Goal: Browse casually: Explore the website without a specific task or goal

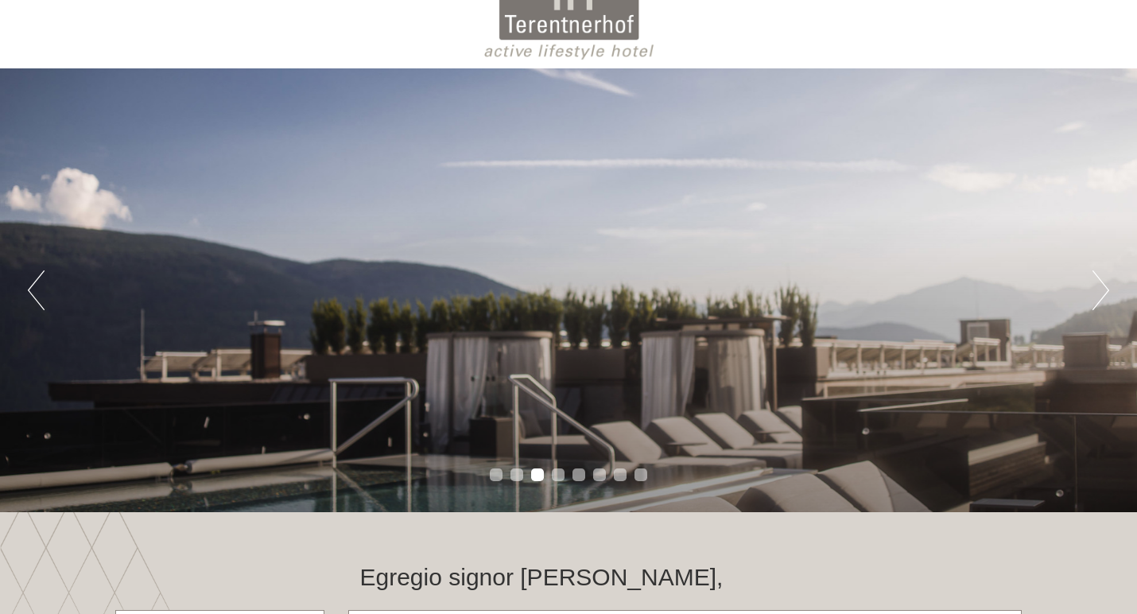
scroll to position [49, 0]
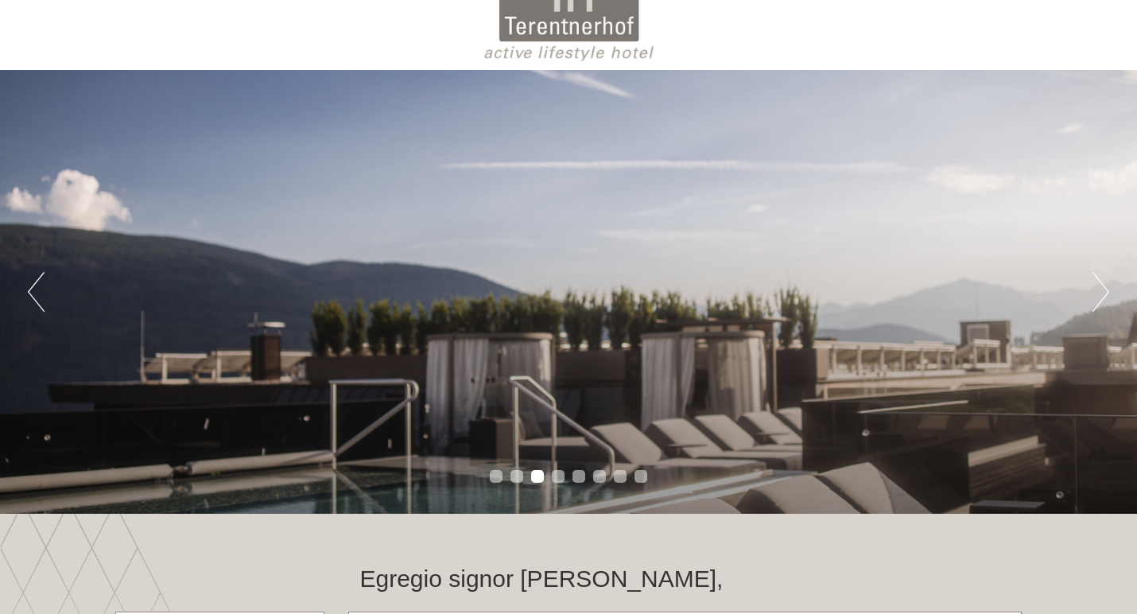
click at [1111, 289] on div "Previous Next 1 2 3 4 5 6 7 8" at bounding box center [568, 292] width 1137 height 444
click at [1097, 290] on button "Next" at bounding box center [1100, 292] width 17 height 40
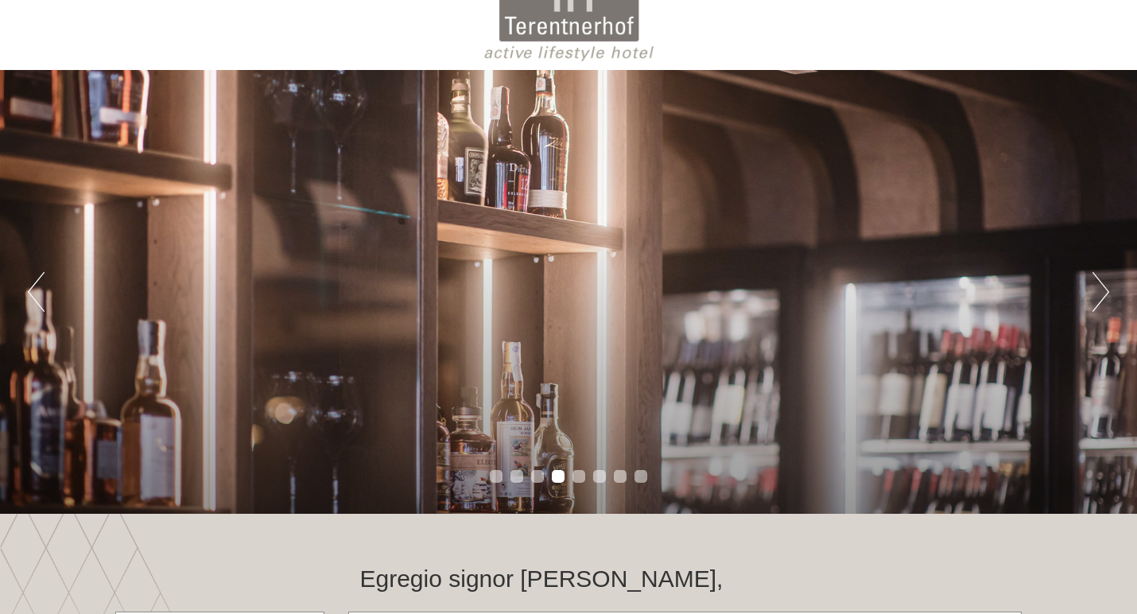
click at [1097, 290] on button "Next" at bounding box center [1100, 292] width 17 height 40
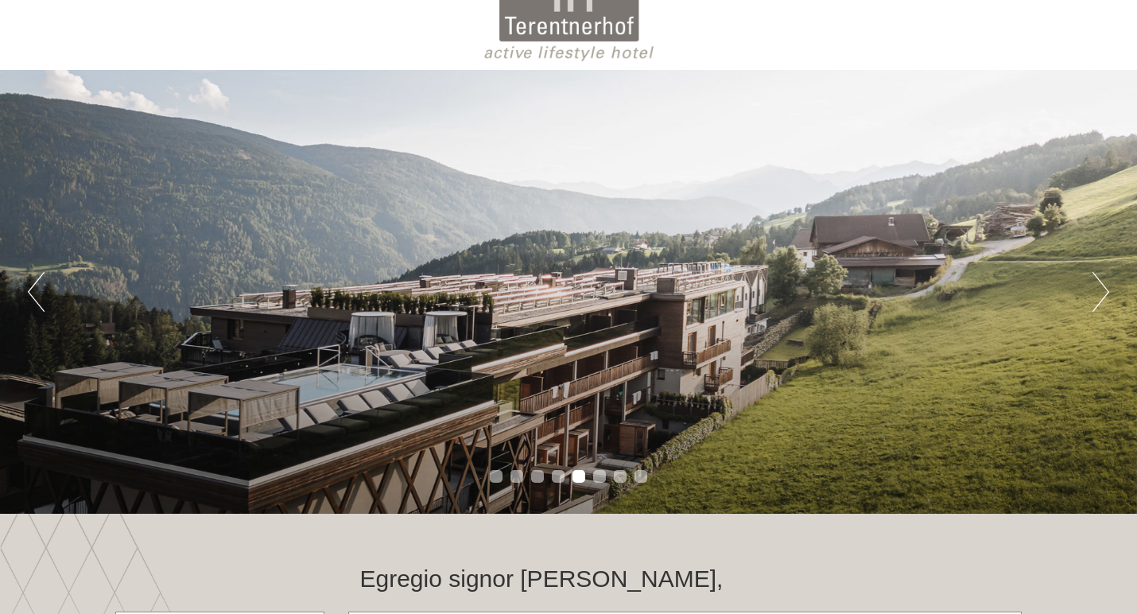
click at [1097, 290] on button "Next" at bounding box center [1100, 292] width 17 height 40
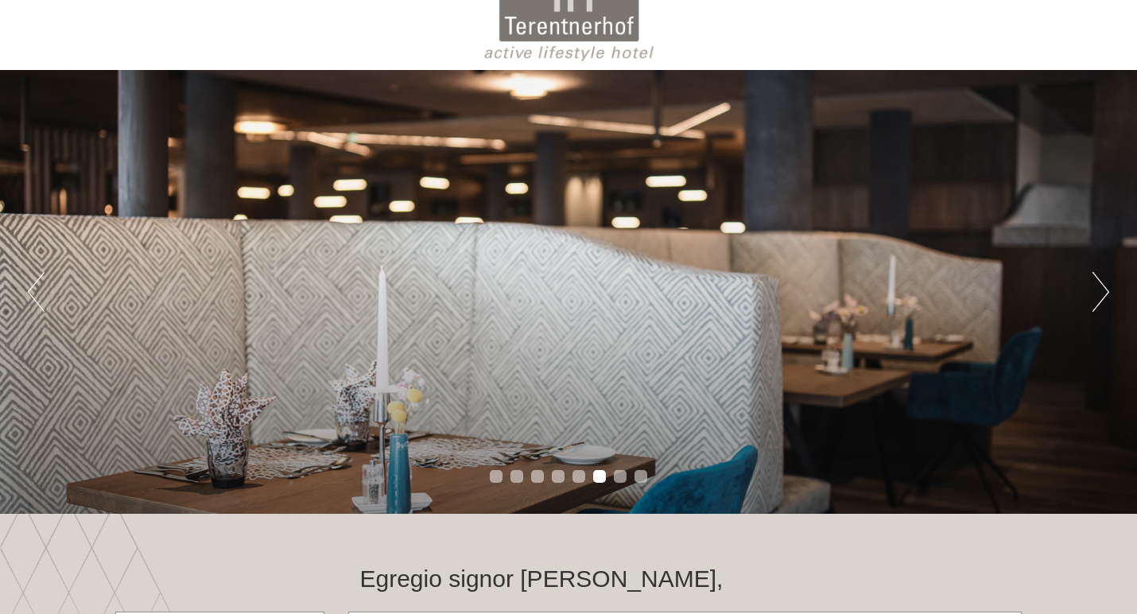
click at [1097, 290] on button "Next" at bounding box center [1100, 292] width 17 height 40
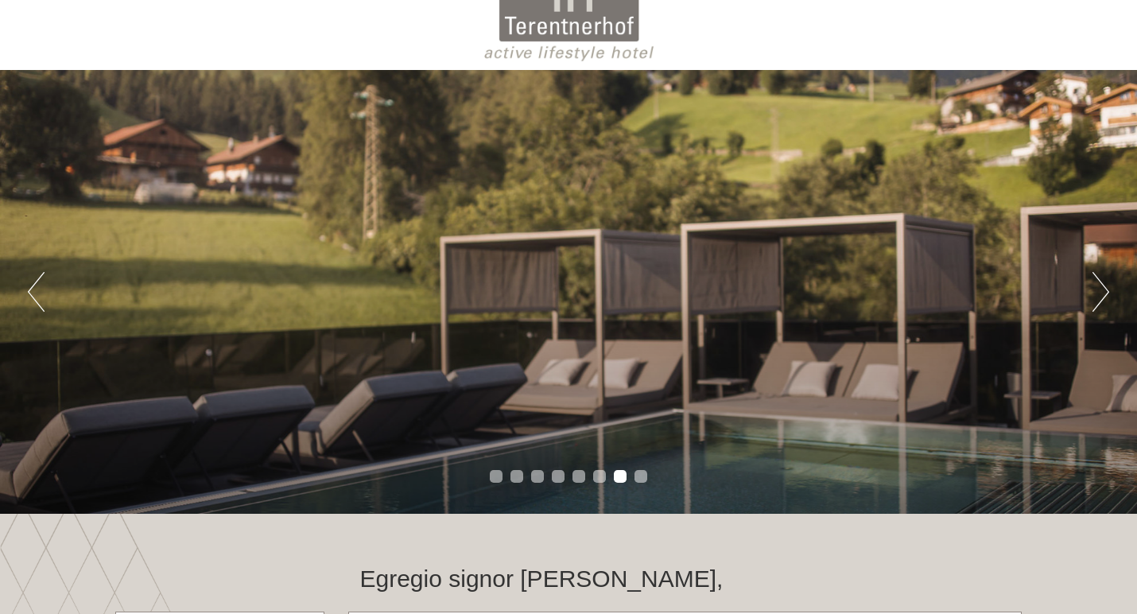
click at [1097, 290] on button "Next" at bounding box center [1100, 292] width 17 height 40
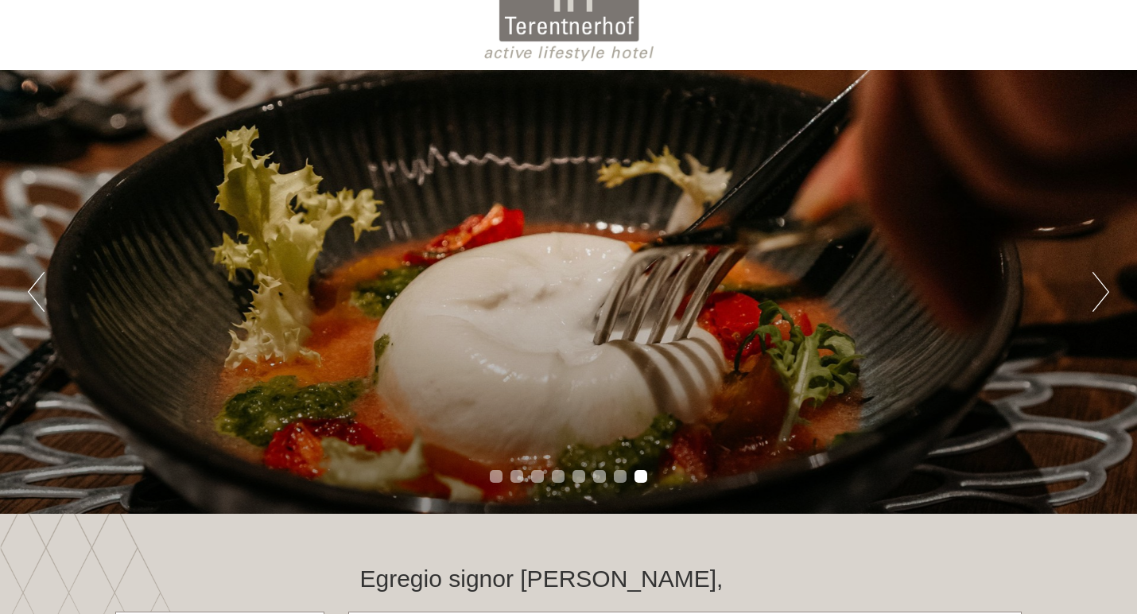
click at [1097, 290] on button "Next" at bounding box center [1100, 292] width 17 height 40
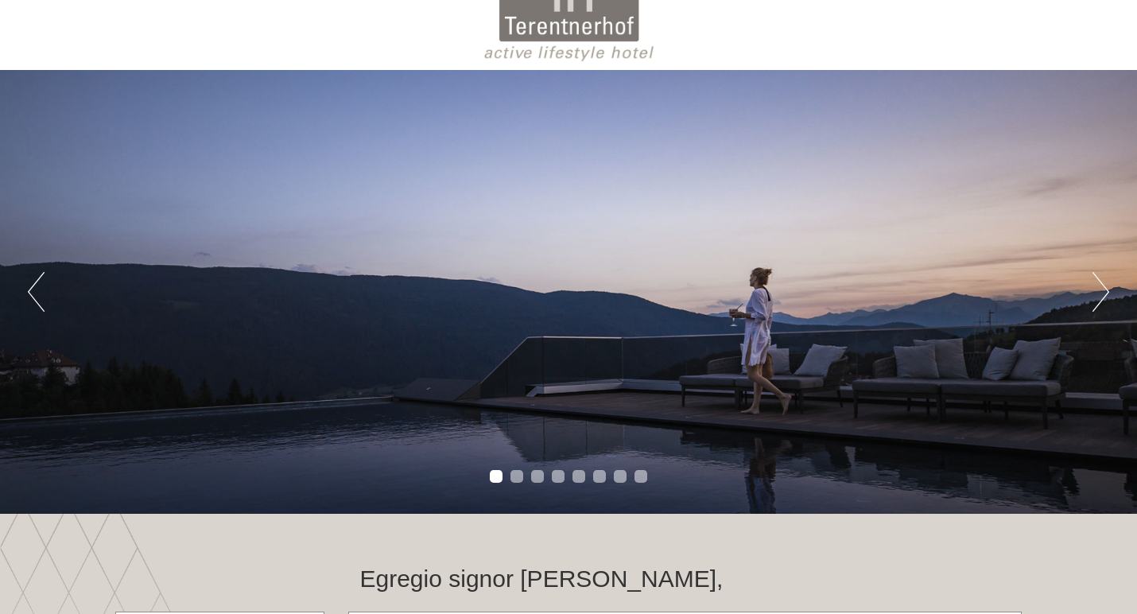
click at [1097, 290] on button "Next" at bounding box center [1100, 292] width 17 height 40
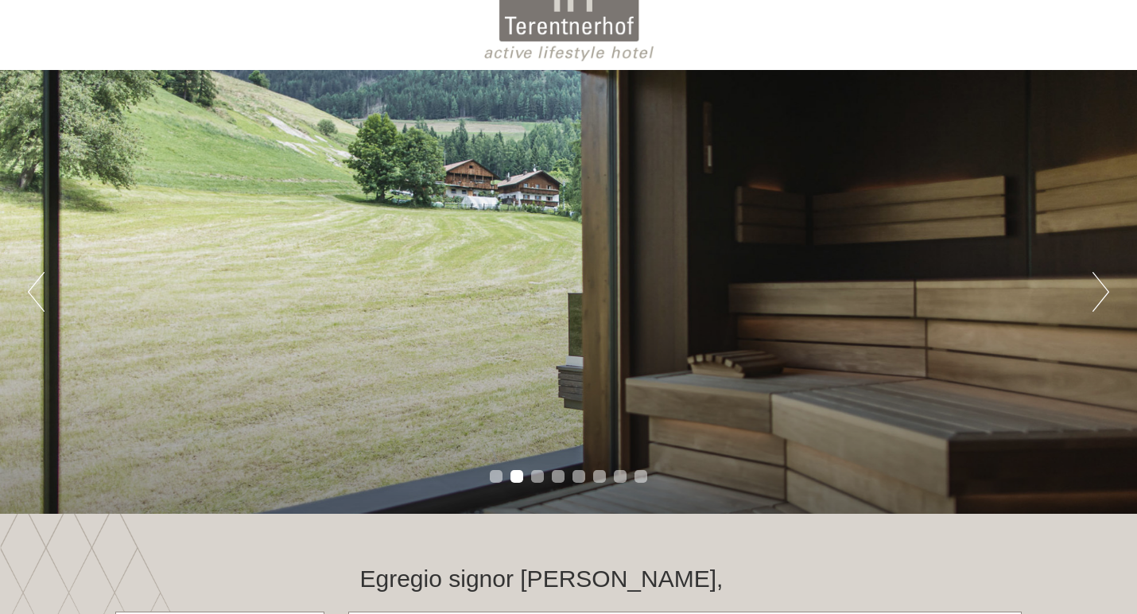
click at [1097, 290] on button "Next" at bounding box center [1100, 292] width 17 height 40
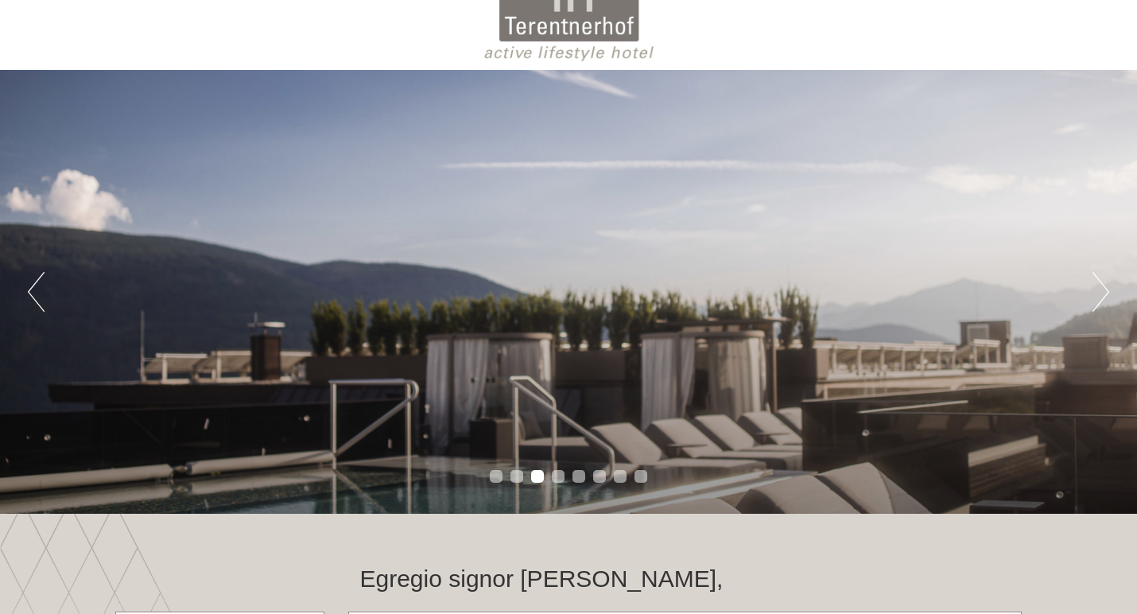
click at [1097, 290] on button "Next" at bounding box center [1100, 292] width 17 height 40
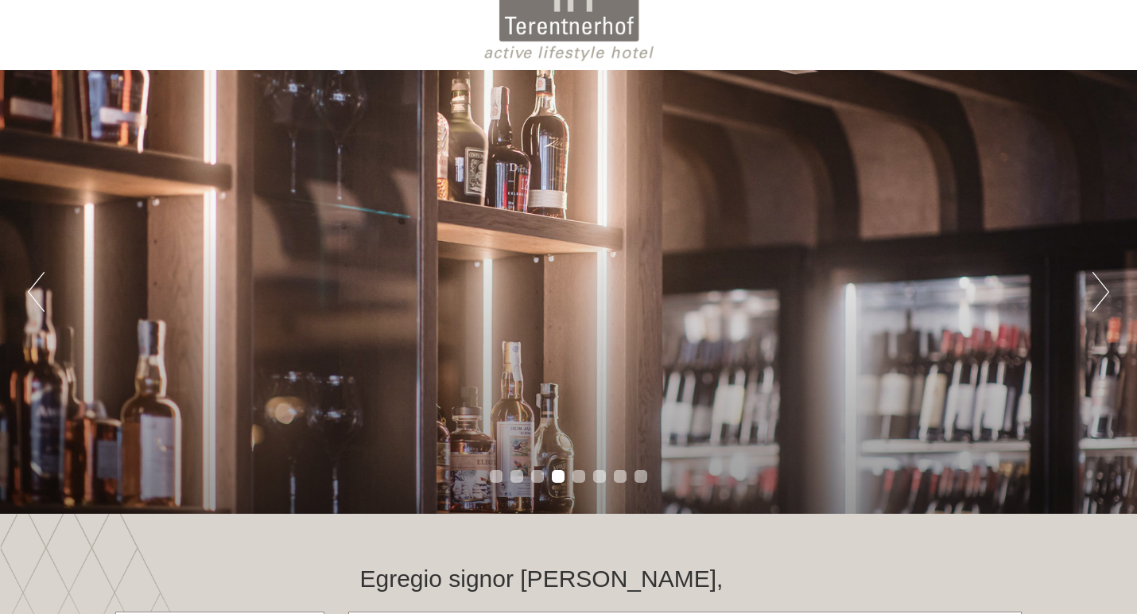
click at [1097, 290] on button "Next" at bounding box center [1100, 292] width 17 height 40
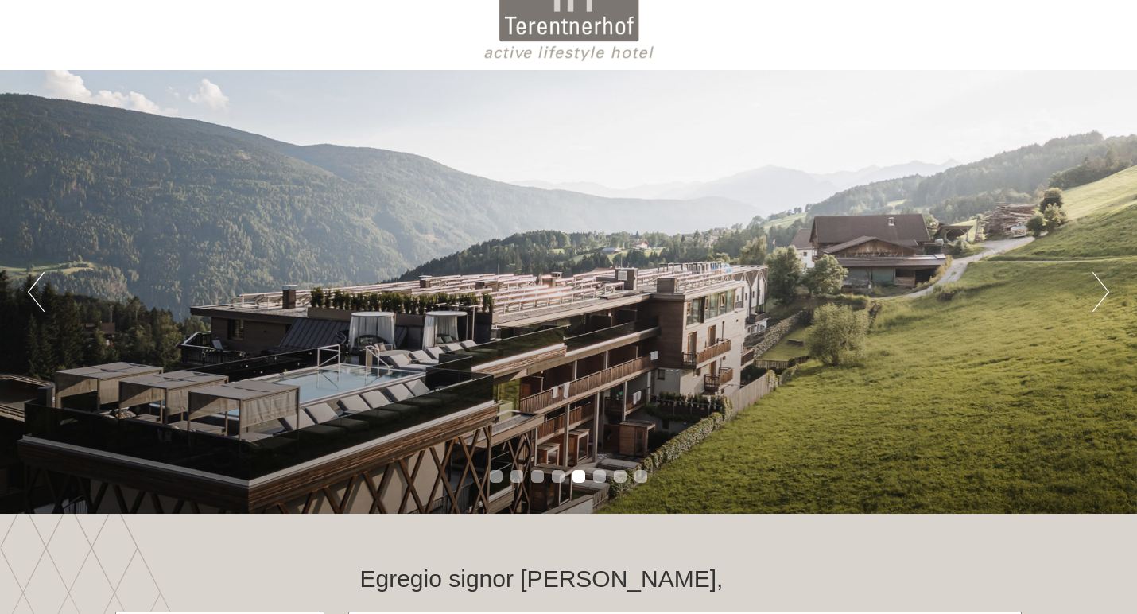
click at [1097, 290] on button "Next" at bounding box center [1100, 292] width 17 height 40
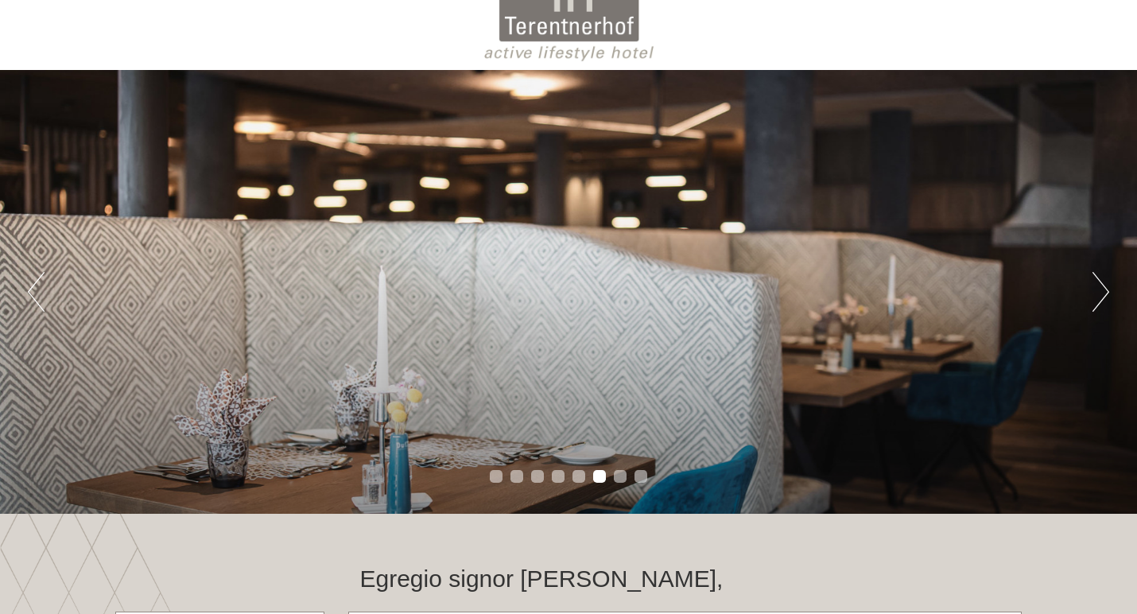
click at [1097, 290] on button "Next" at bounding box center [1100, 292] width 17 height 40
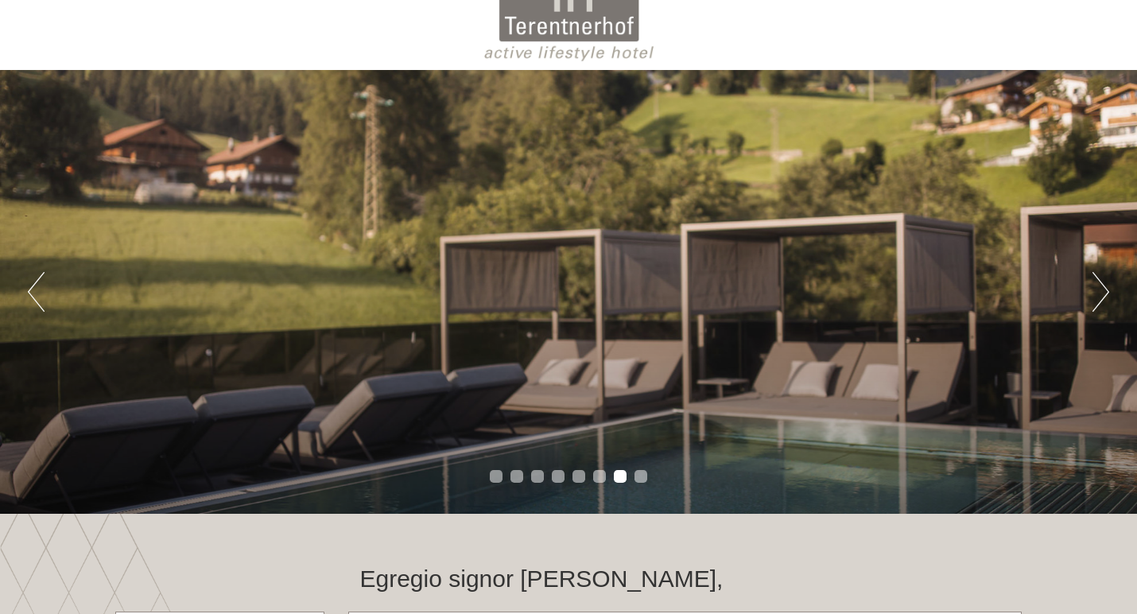
click at [1097, 290] on button "Next" at bounding box center [1100, 292] width 17 height 40
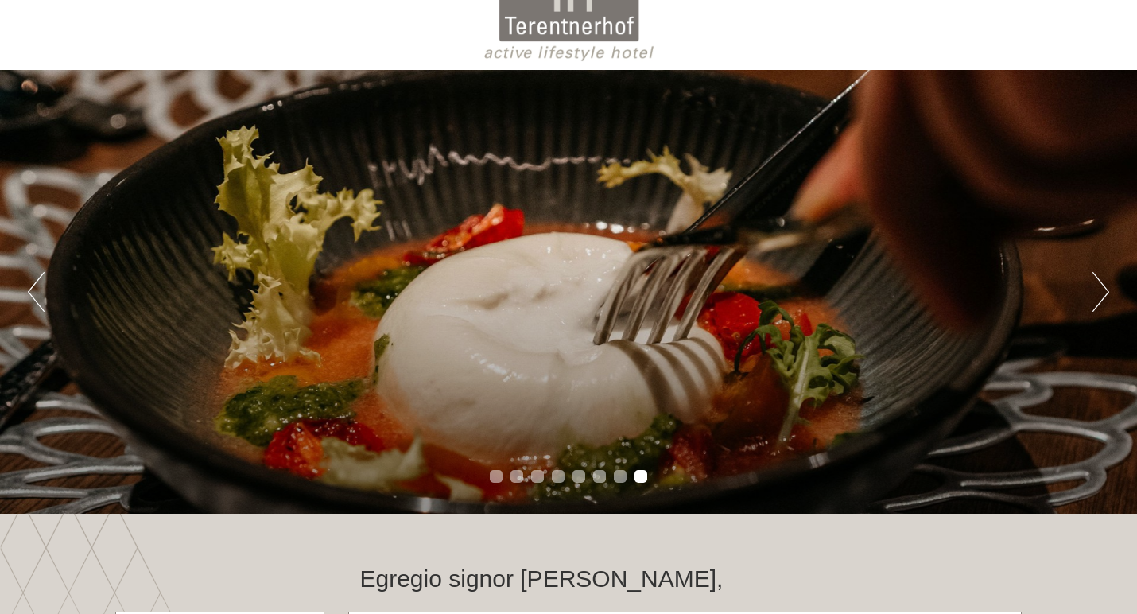
click at [1097, 290] on button "Next" at bounding box center [1100, 292] width 17 height 40
